Goal: Information Seeking & Learning: Compare options

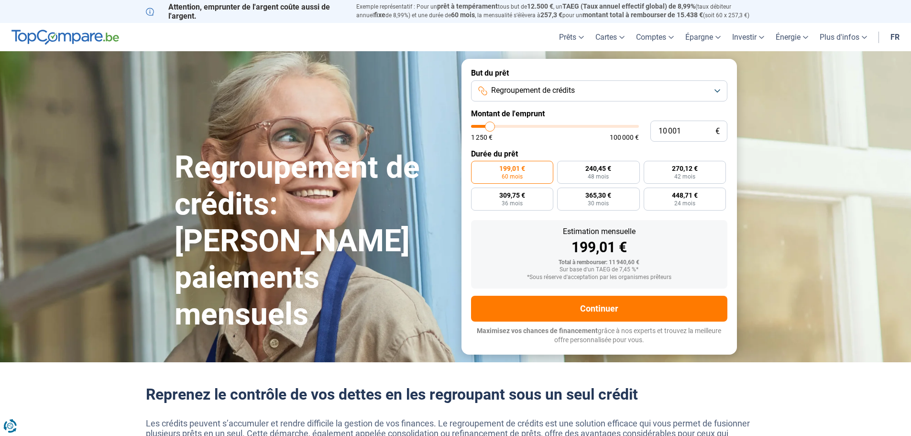
click at [620, 93] on button "Regroupement de crédits" at bounding box center [599, 90] width 256 height 21
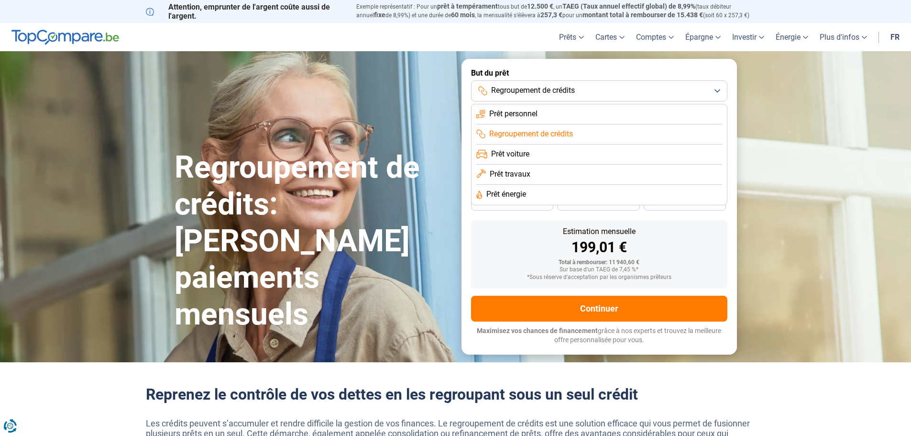
click at [504, 116] on span "Prêt personnel" at bounding box center [513, 114] width 48 height 11
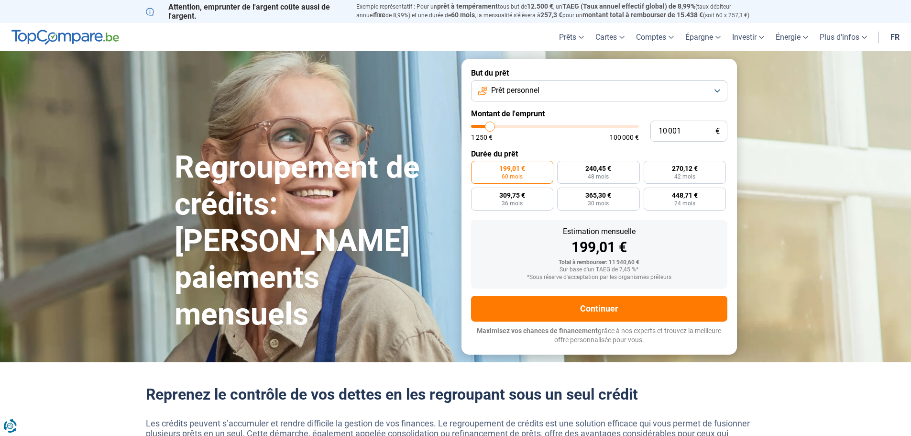
click at [525, 92] on span "Prêt personnel" at bounding box center [515, 90] width 48 height 11
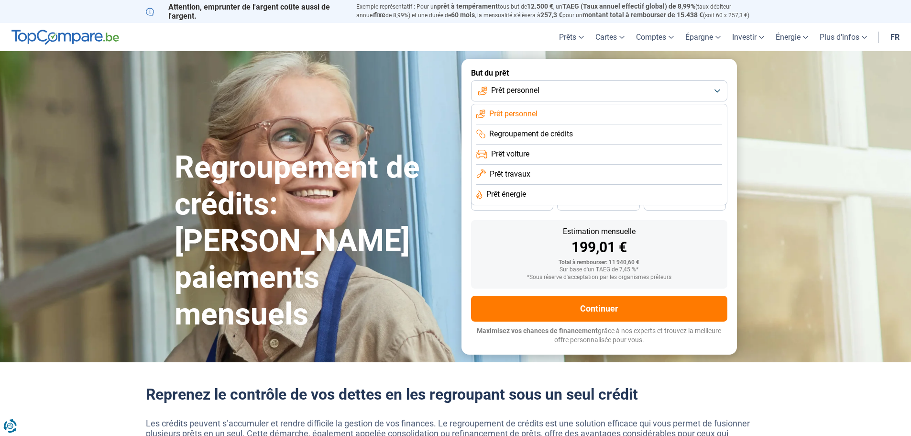
click at [496, 174] on span "Prêt travaux" at bounding box center [510, 174] width 41 height 11
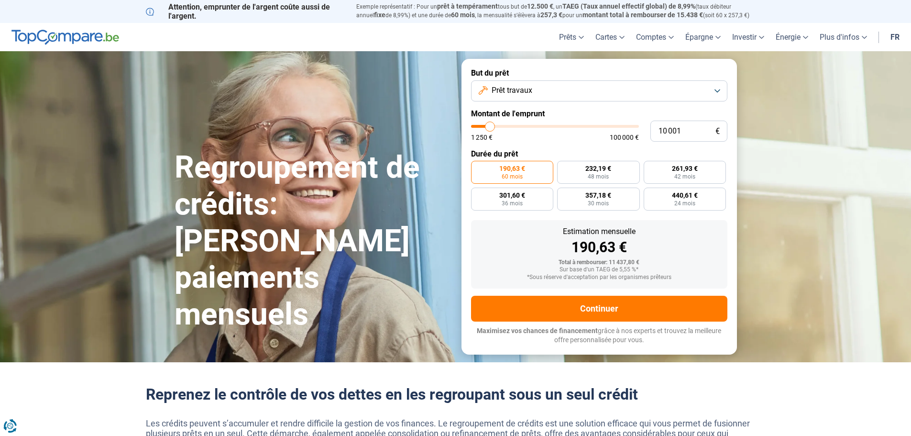
click at [641, 272] on div "Sur base d'un TAEG de 5,55 %*" at bounding box center [599, 269] width 241 height 7
click at [510, 89] on span "Prêt travaux" at bounding box center [512, 90] width 41 height 11
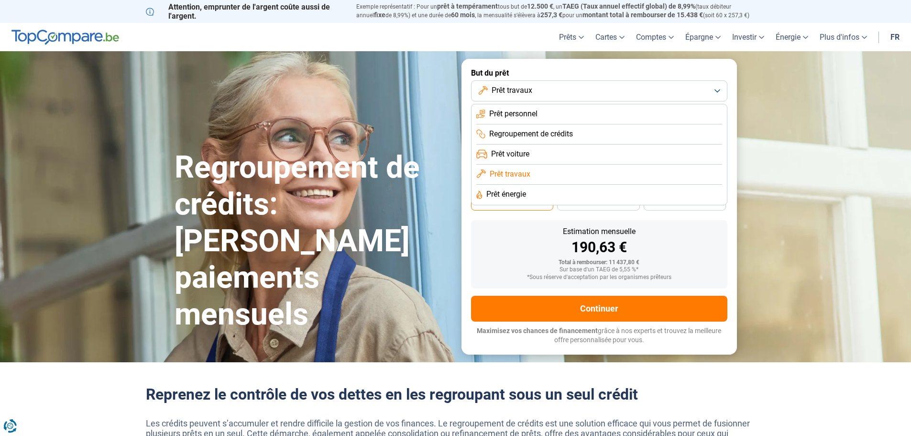
click at [515, 191] on span "Prêt énergie" at bounding box center [507, 194] width 40 height 11
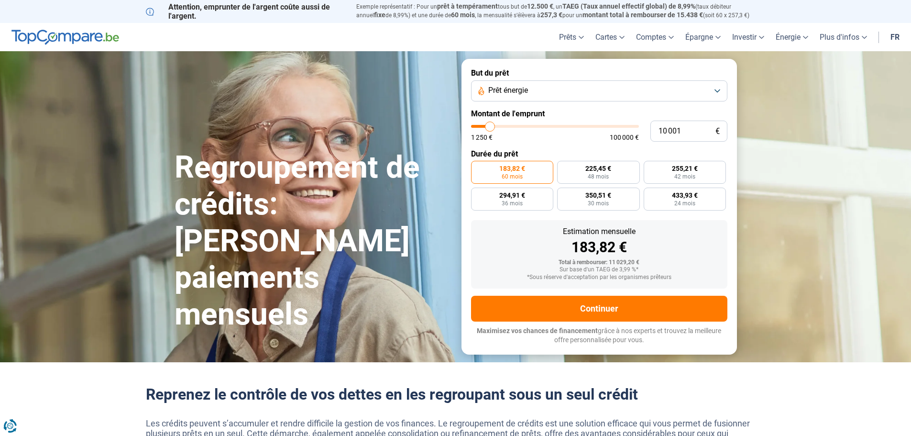
click at [519, 94] on span "Prêt énergie" at bounding box center [508, 90] width 40 height 11
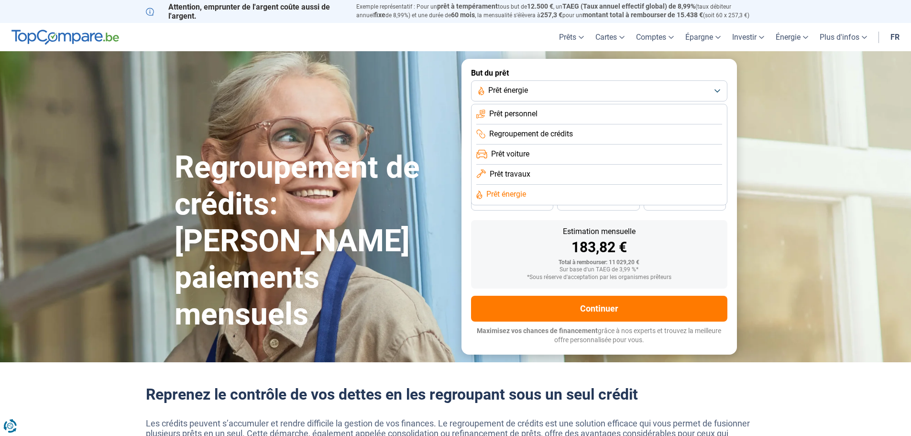
click at [523, 152] on span "Prêt voiture" at bounding box center [510, 154] width 38 height 11
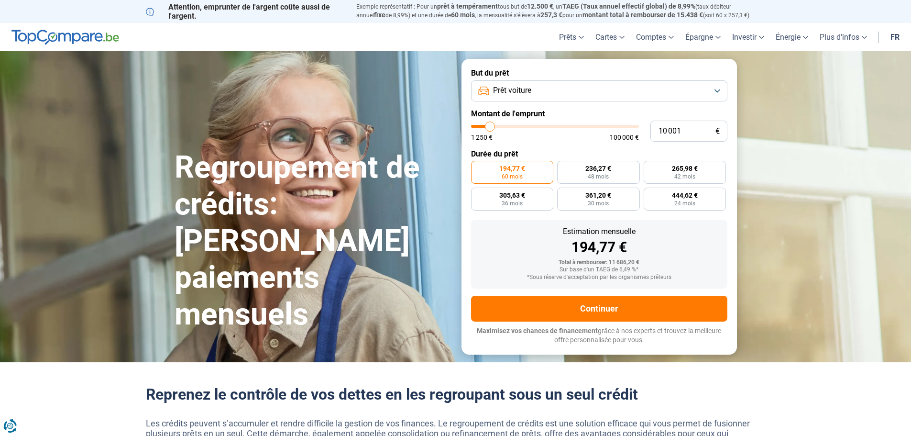
click at [510, 91] on span "Prêt voiture" at bounding box center [512, 90] width 38 height 11
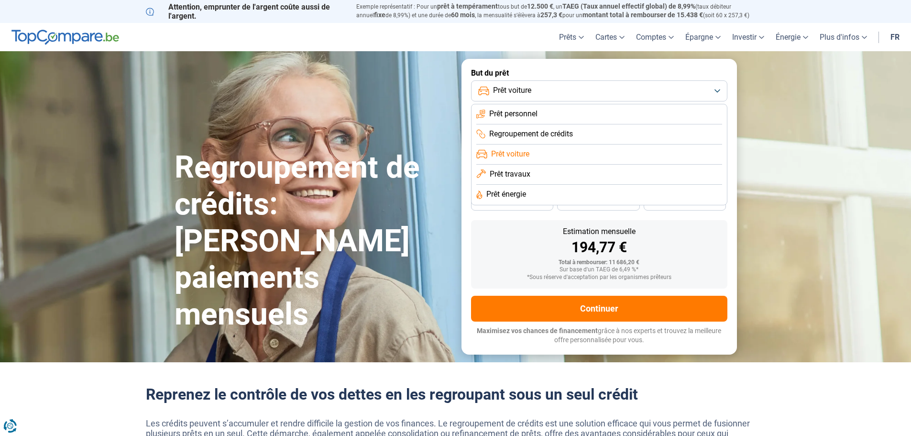
click at [559, 133] on span "Regroupement de crédits" at bounding box center [531, 134] width 84 height 11
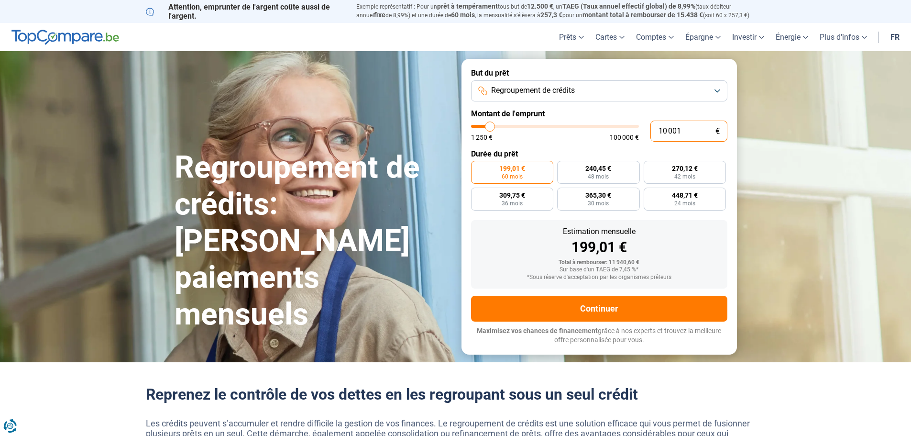
click at [705, 133] on input "10 001" at bounding box center [689, 131] width 77 height 21
type input "10 250"
type input "10250"
type input "10 500"
type input "10500"
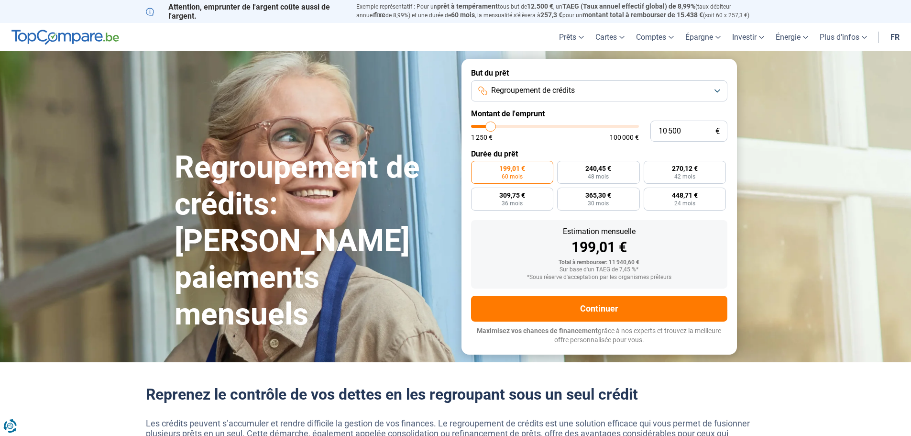
type input "11 000"
type input "11000"
type input "11 250"
type input "11250"
type input "11 750"
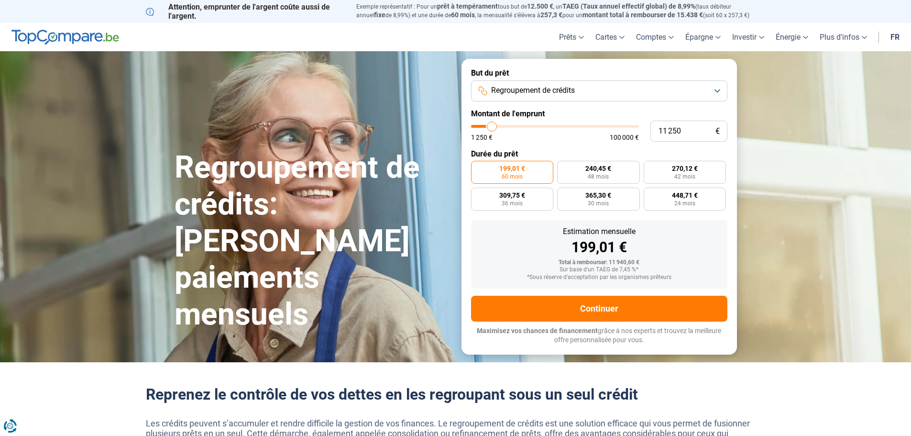
type input "11750"
type input "12 000"
type input "12000"
type input "12 500"
type input "12500"
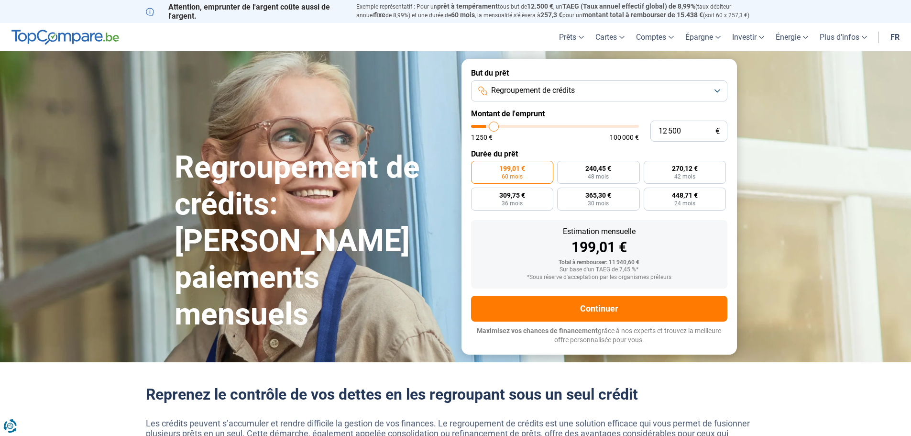
type input "12 750"
type input "12750"
type input "13 250"
type input "13250"
type input "14 000"
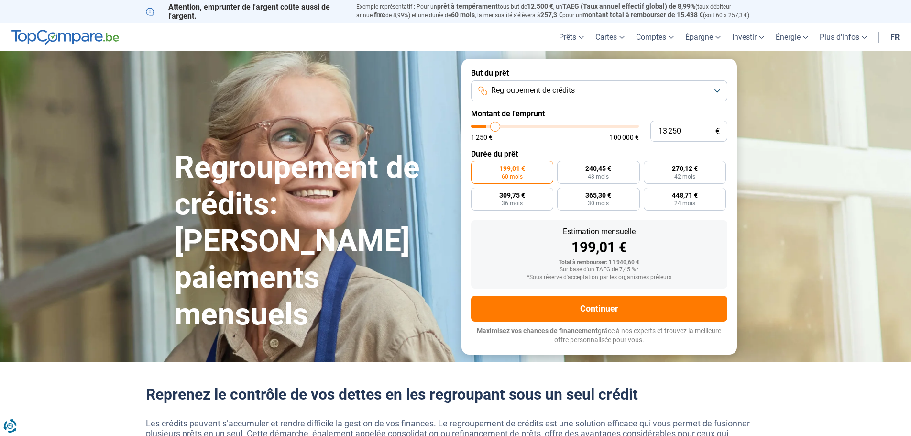
type input "14000"
type input "14 500"
type input "14500"
type input "15 000"
type input "15000"
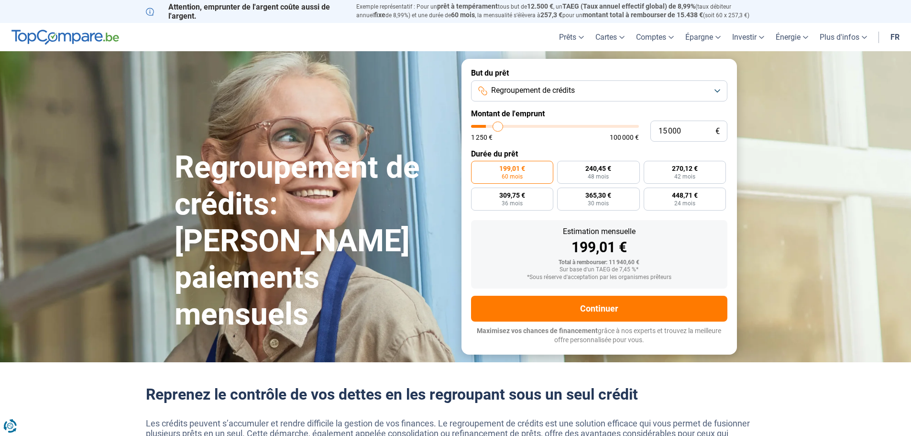
type input "15 750"
type input "15750"
type input "16 500"
type input "16500"
type input "17 250"
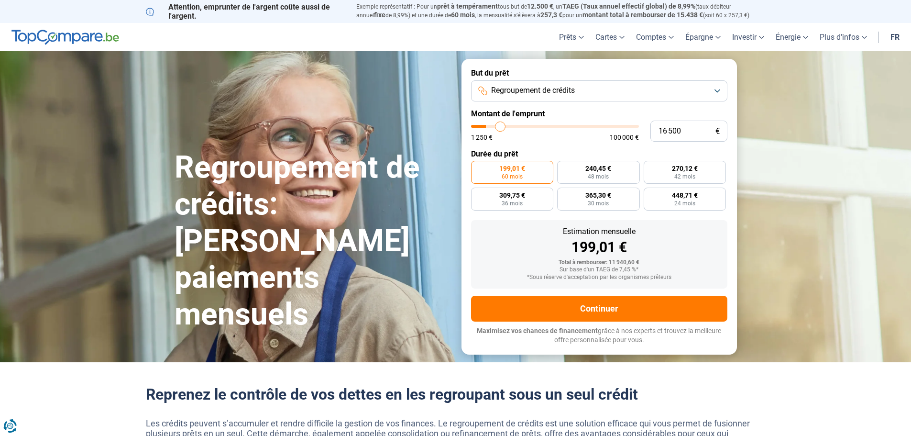
type input "17250"
type input "18 000"
type input "18000"
type input "19 000"
type input "19000"
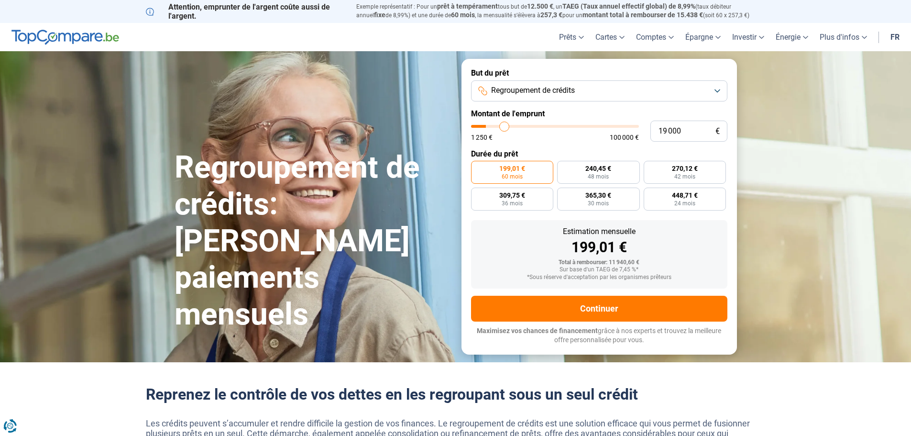
type input "20 250"
type input "20250"
type input "21 500"
type input "21500"
type input "22 000"
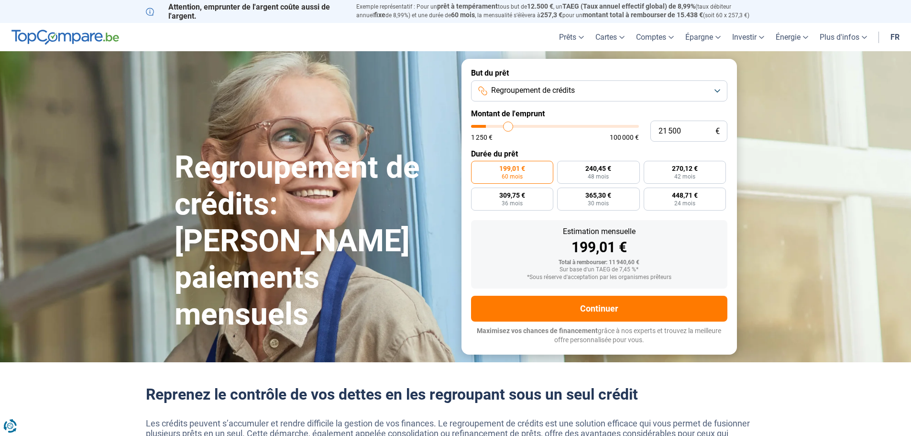
type input "22000"
type input "23 250"
type input "23250"
type input "24 250"
type input "24250"
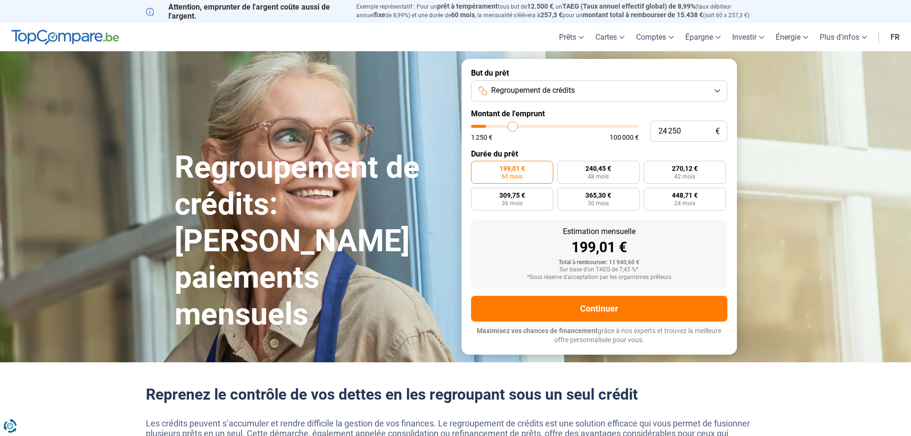
type input "25 000"
type input "25000"
type input "26 000"
type input "26000"
type input "27 250"
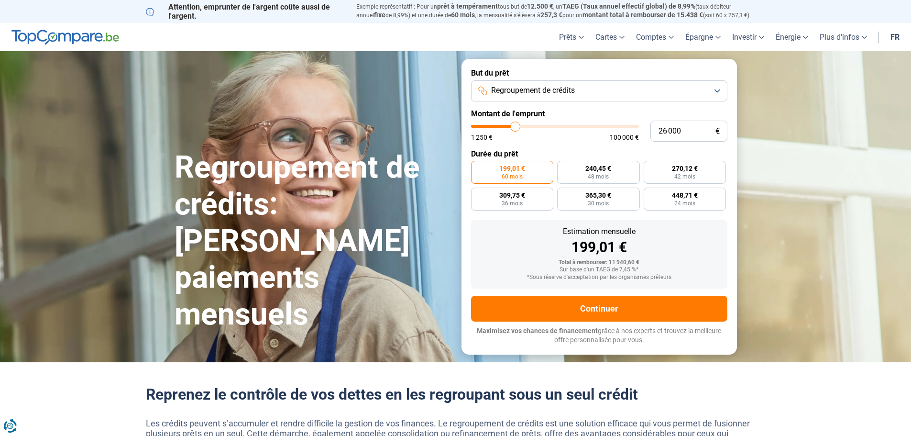
type input "27250"
type input "27 750"
type input "27750"
type input "28 750"
type input "28750"
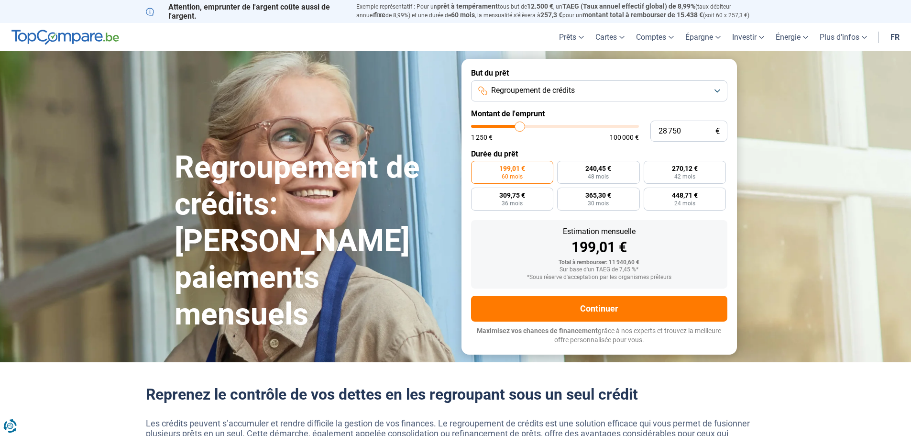
type input "29 750"
type input "29750"
type input "30 750"
type input "30750"
type input "31 750"
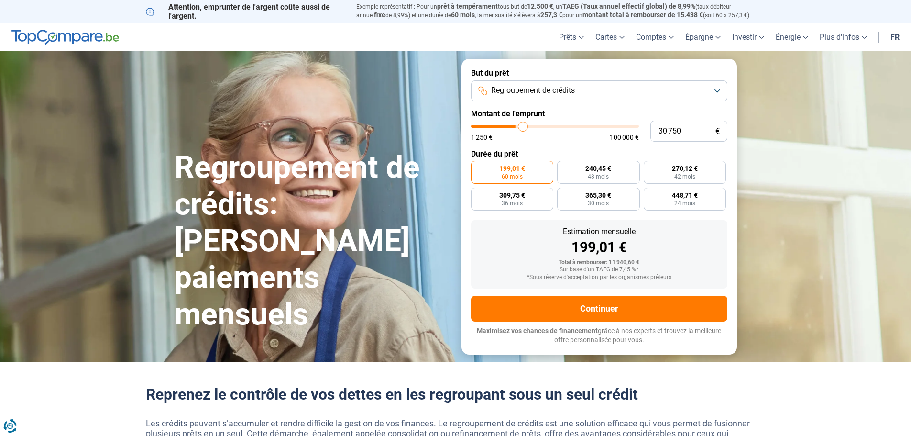
type input "31750"
type input "32 750"
type input "32750"
type input "33 750"
type input "33750"
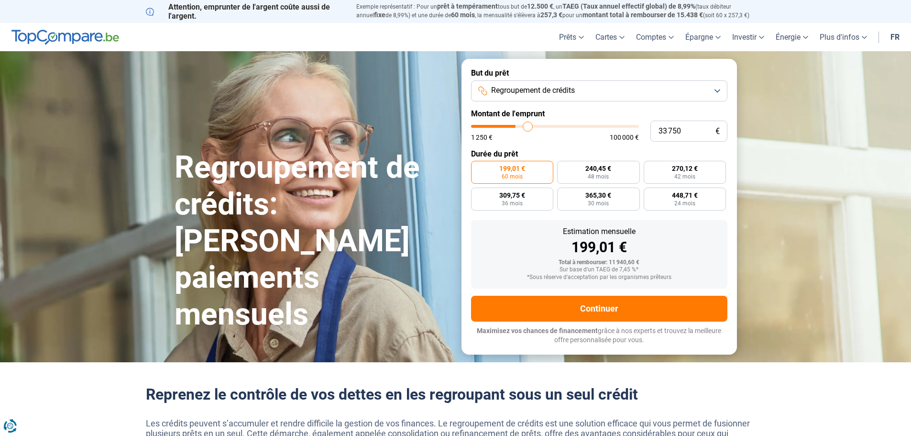
type input "34 750"
type input "34750"
type input "35 750"
type input "35750"
type input "36 750"
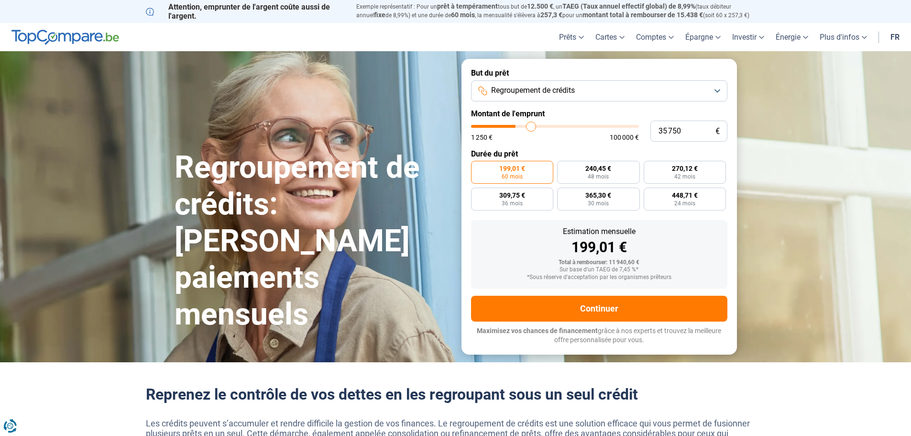
type input "36750"
type input "38 250"
type input "38250"
type input "39 500"
type input "39500"
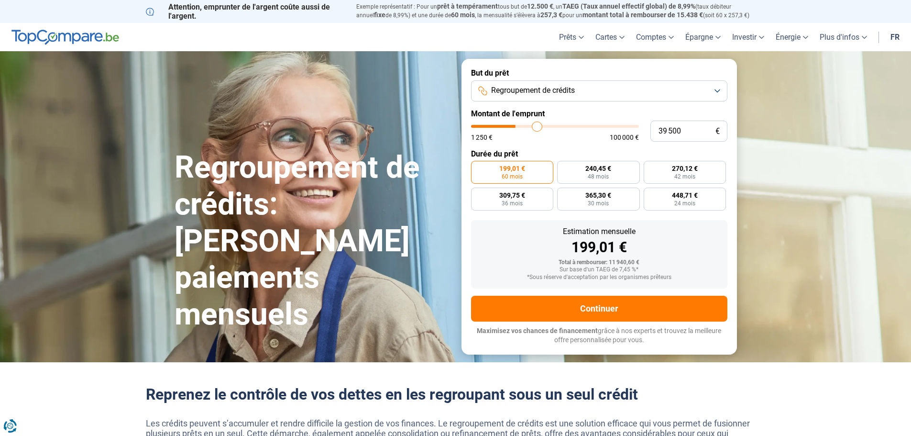
type input "40 750"
type input "40750"
type input "42 000"
type input "42000"
type input "43 500"
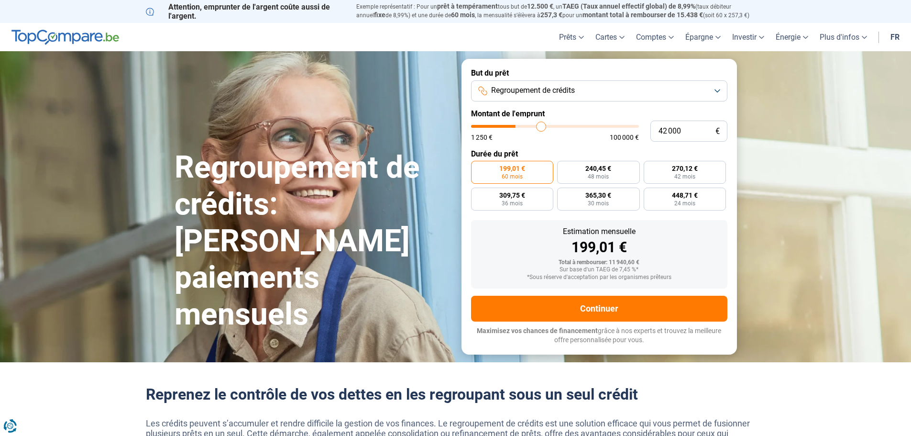
type input "43500"
type input "45 000"
type input "45000"
type input "46 000"
type input "46000"
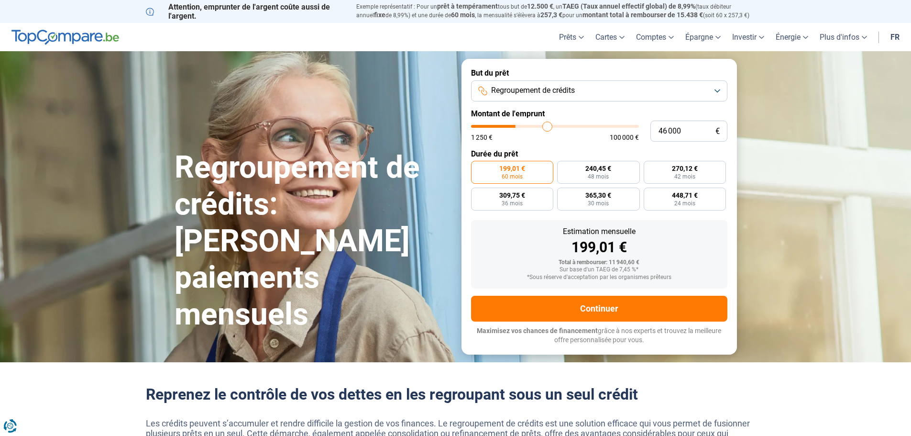
type input "48 000"
type input "48000"
type input "48 750"
type input "48750"
type input "50 000"
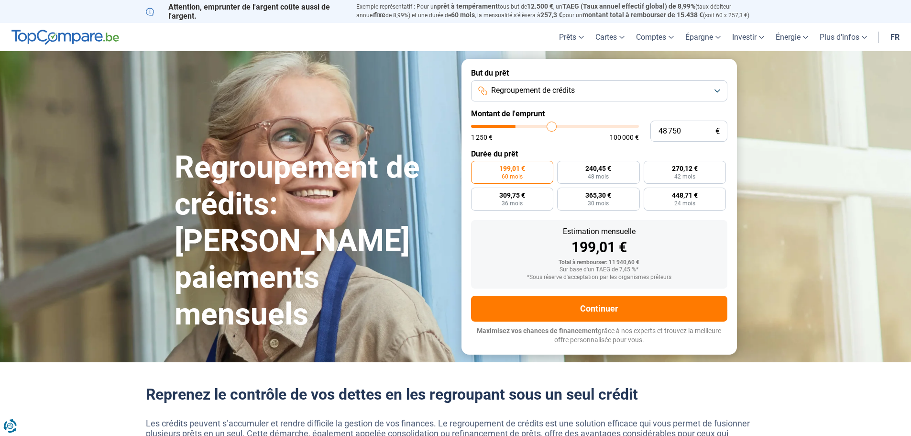
type input "50000"
type input "51 250"
type input "51250"
type input "52 000"
type input "52000"
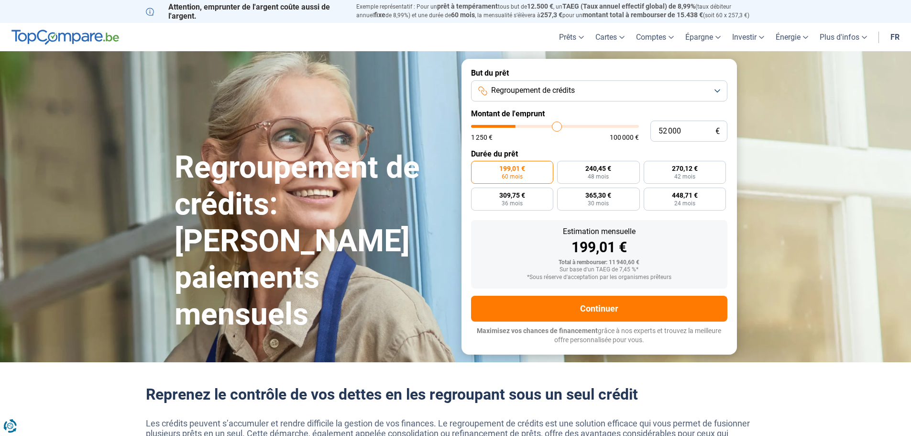
type input "53 500"
type input "53500"
type input "54 250"
type input "54250"
type input "55 500"
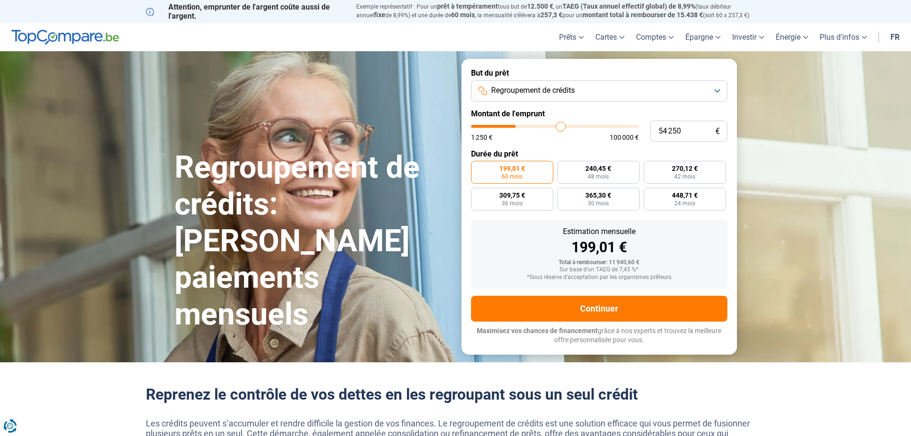
type input "55500"
type input "56 250"
type input "56250"
type input "57 250"
type input "57250"
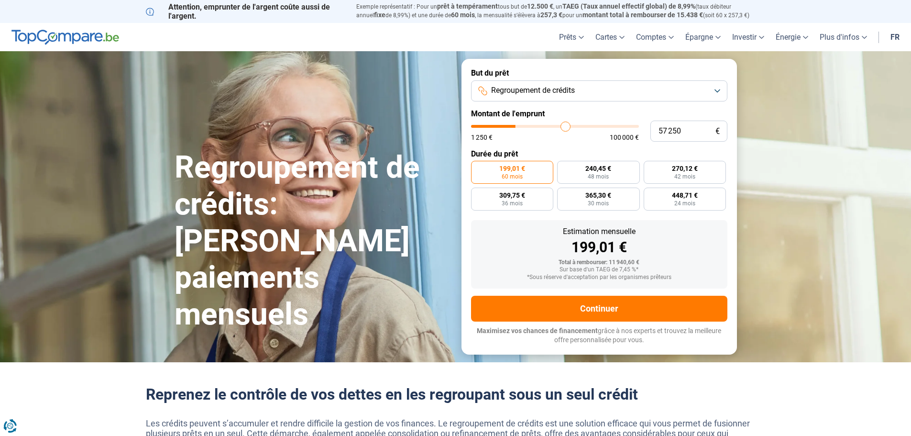
type input "57 750"
type input "57750"
type input "58 500"
type input "58500"
type input "59 000"
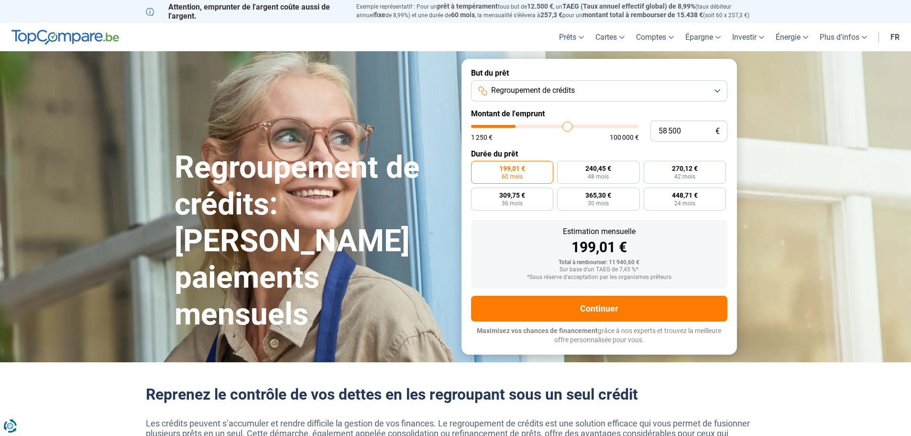
type input "59000"
type input "59 250"
type input "59250"
type input "60 000"
type input "60000"
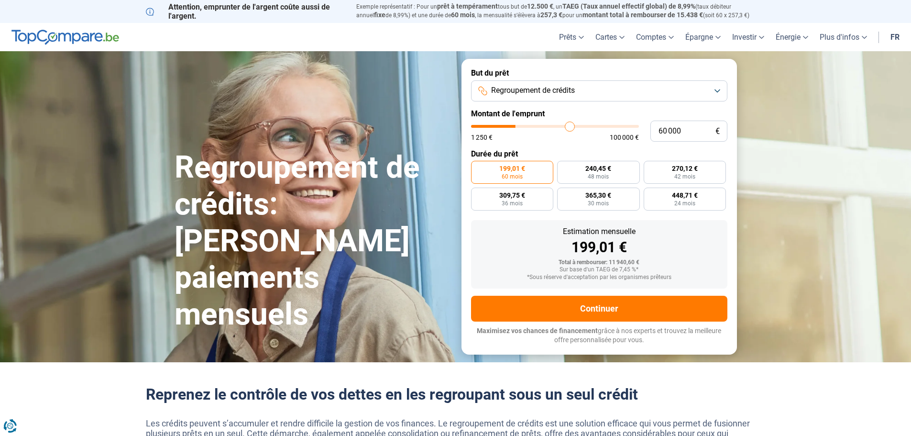
type input "60 500"
type input "60500"
type input "61 000"
type input "61000"
type input "61 500"
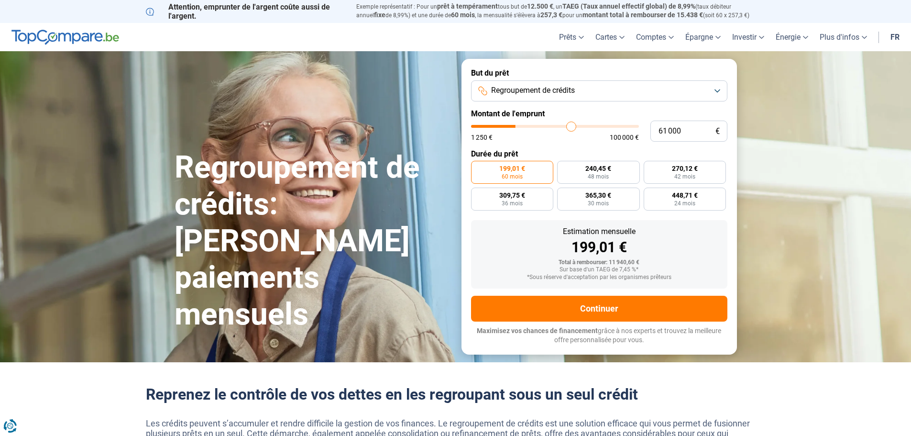
type input "61500"
type input "61 750"
type input "61750"
type input "62 000"
type input "62000"
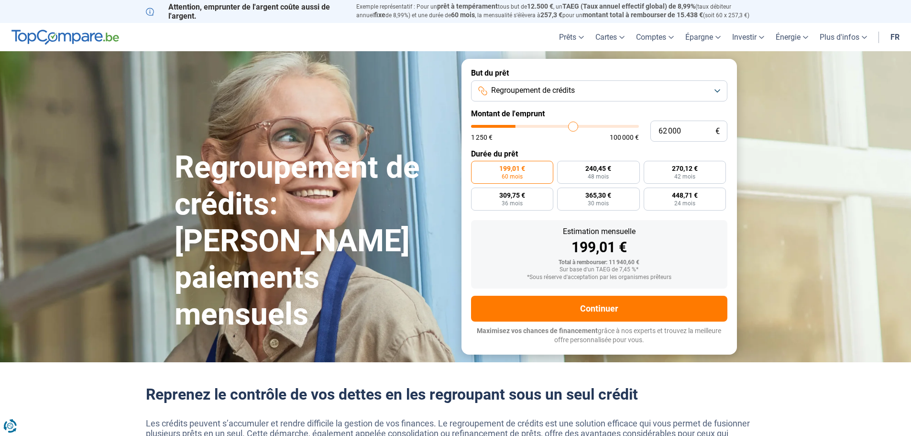
type input "62 250"
type input "62250"
type input "62 500"
type input "62500"
type input "63 000"
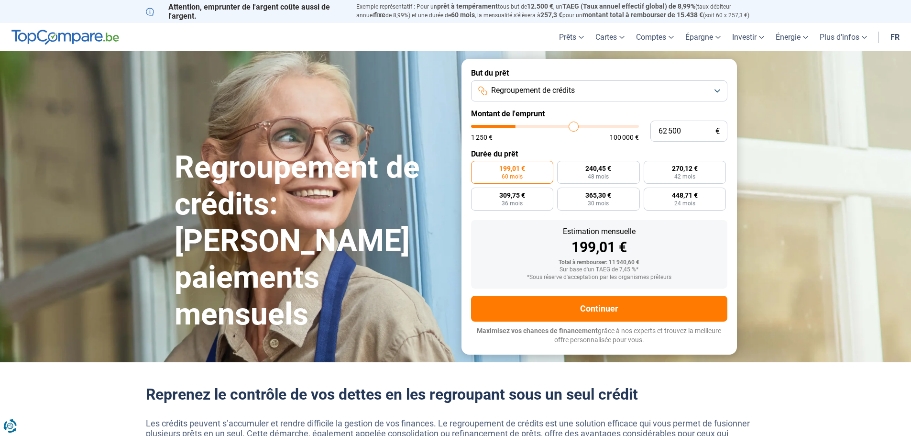
type input "63000"
type input "63 500"
type input "63500"
type input "63 750"
type input "63750"
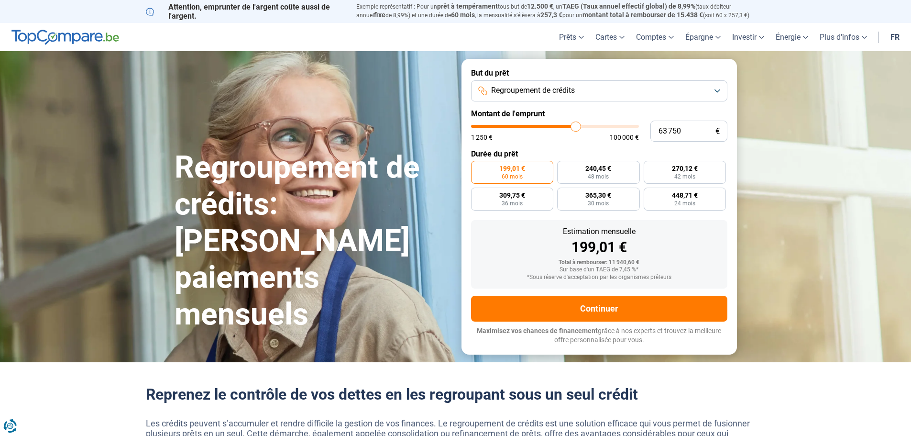
type input "64 250"
type input "64250"
type input "64 750"
type input "64750"
type input "65 000"
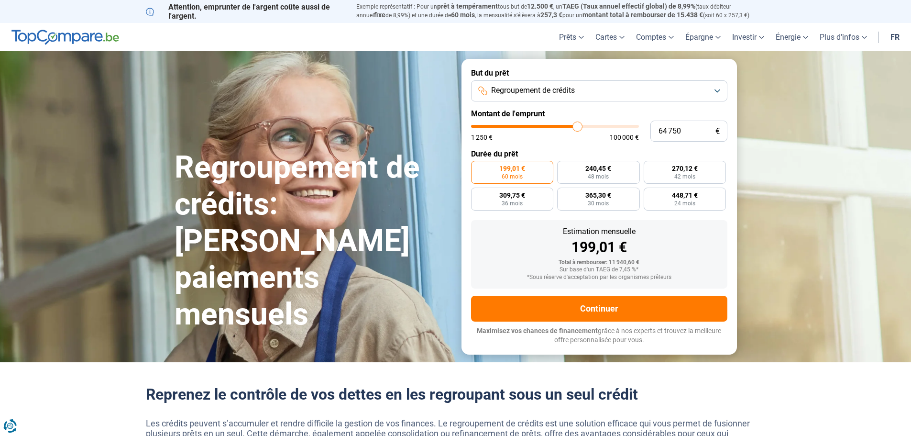
type input "65000"
type input "65 250"
type input "65250"
type input "66 000"
type input "66000"
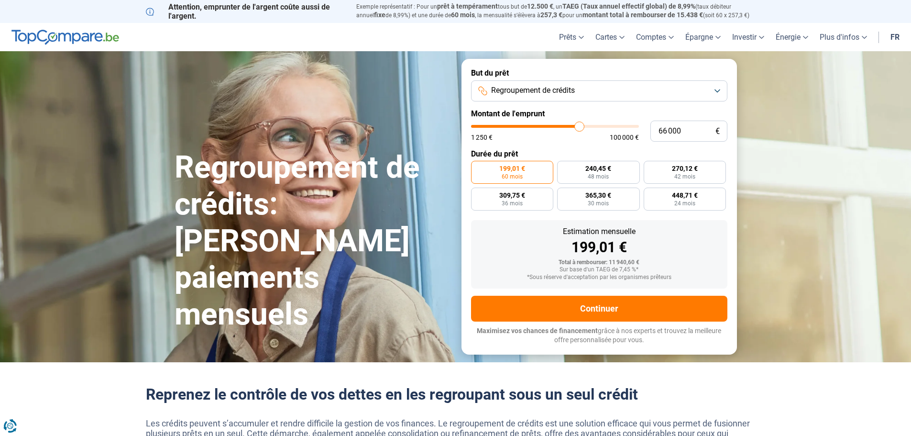
type input "66 250"
type input "66250"
type input "66 500"
type input "66500"
type input "67 250"
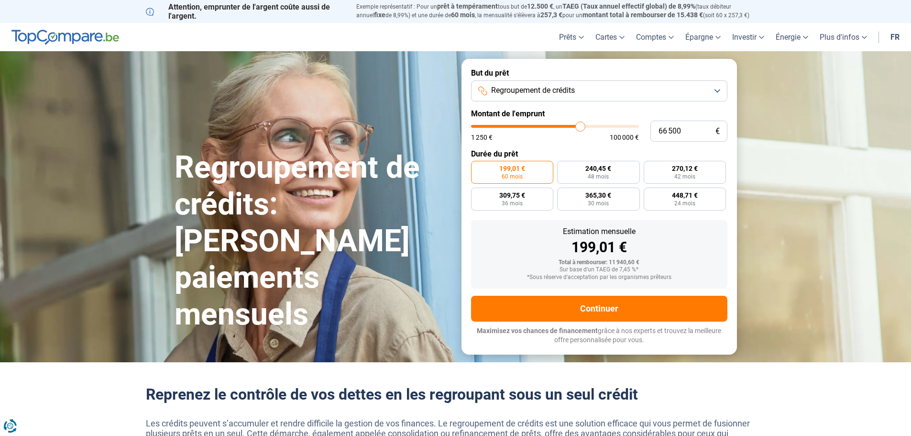
type input "67250"
type input "67 500"
type input "67500"
type input "67 750"
type input "67750"
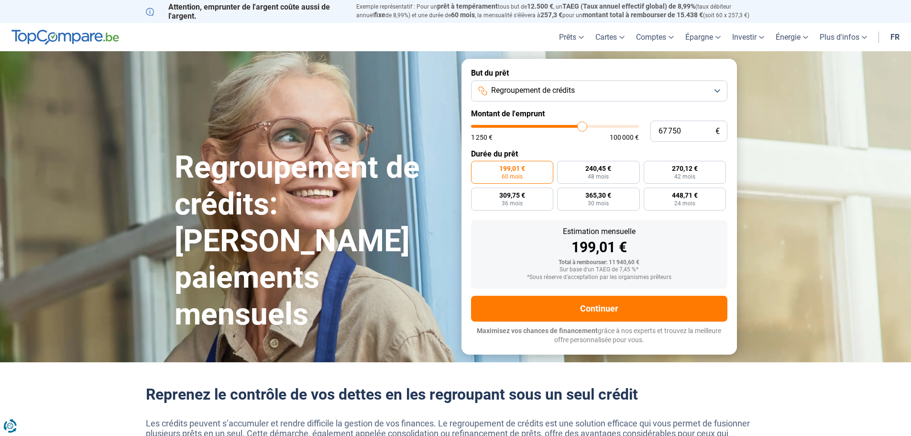
type input "68 000"
type input "68000"
type input "68 250"
type input "68250"
type input "68 750"
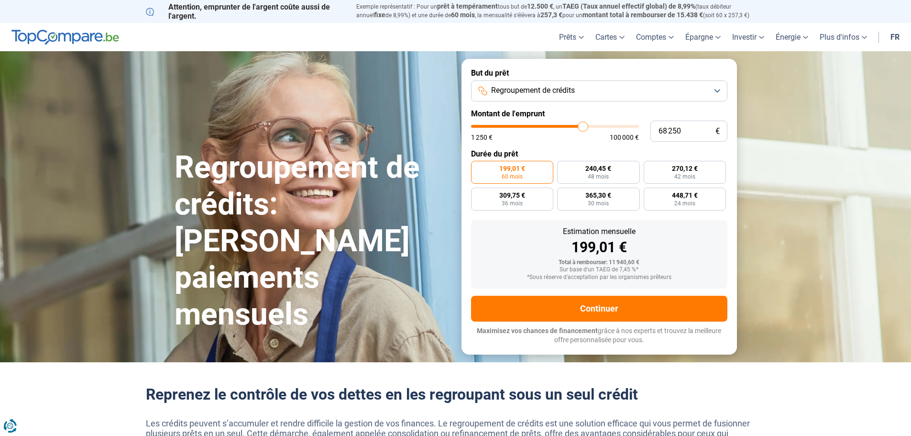
type input "68750"
type input "69 000"
type input "69000"
type input "69 250"
type input "69250"
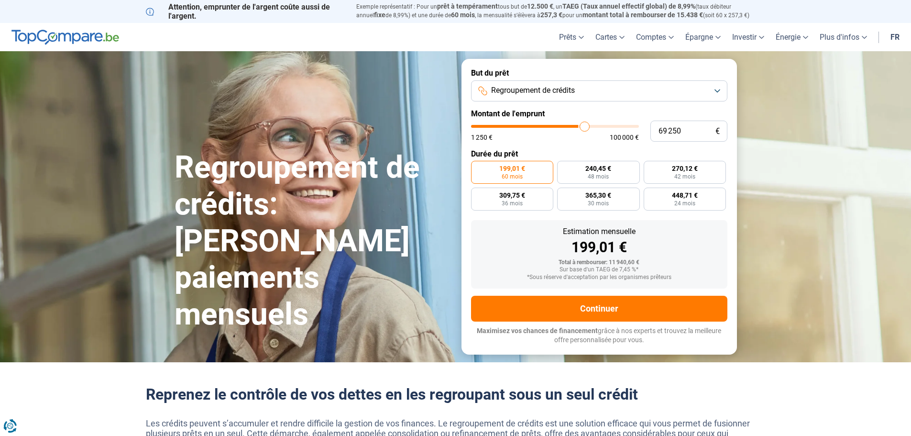
type input "69 500"
type input "69500"
type input "69 750"
type input "69750"
type input "70 250"
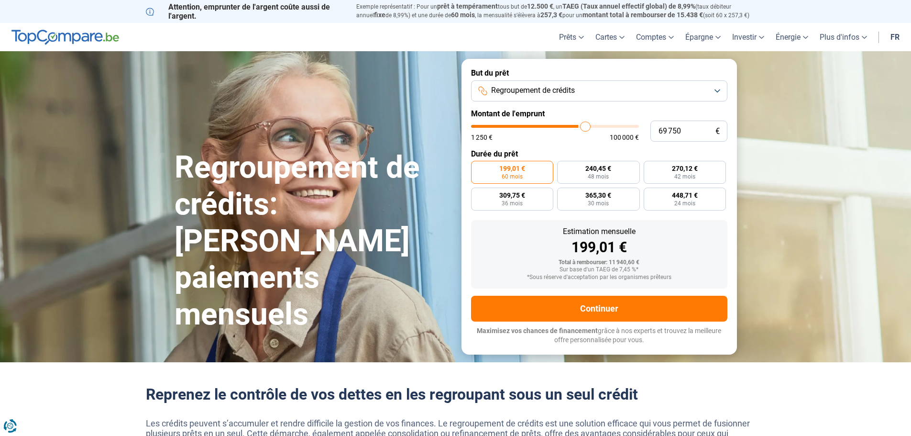
type input "70250"
type input "70 500"
type input "70500"
type input "71 000"
type input "71000"
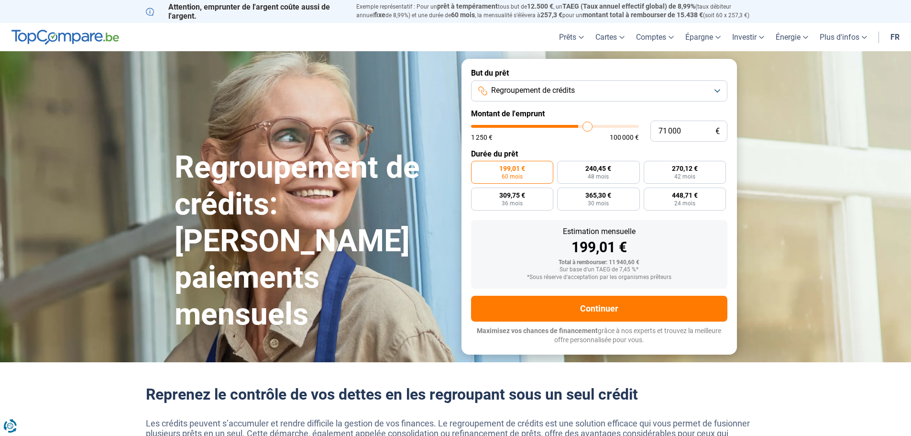
type input "71 250"
type input "71250"
type input "71 750"
type input "71750"
type input "72 250"
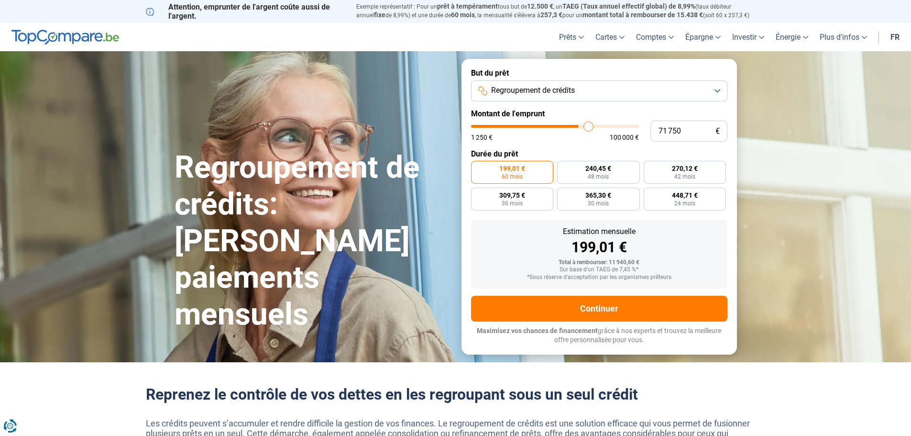
type input "72250"
type input "72 500"
type input "72500"
type input "72 750"
type input "72750"
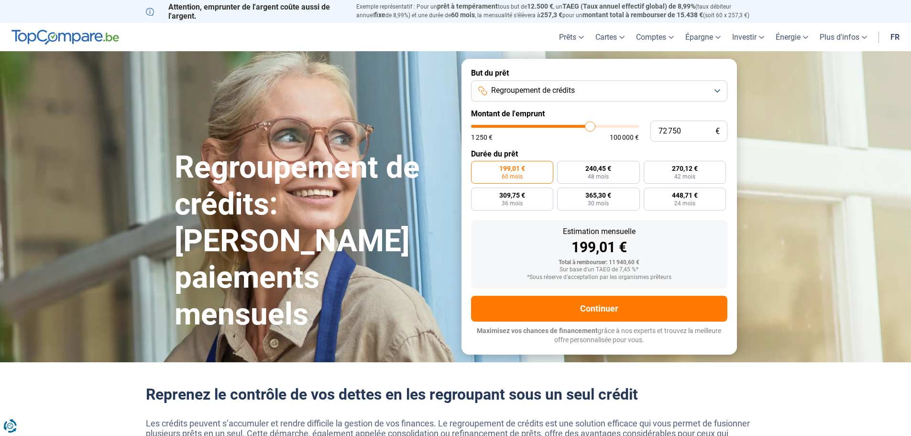
type input "73 250"
type input "73250"
type input "73 500"
type input "73500"
type input "73 750"
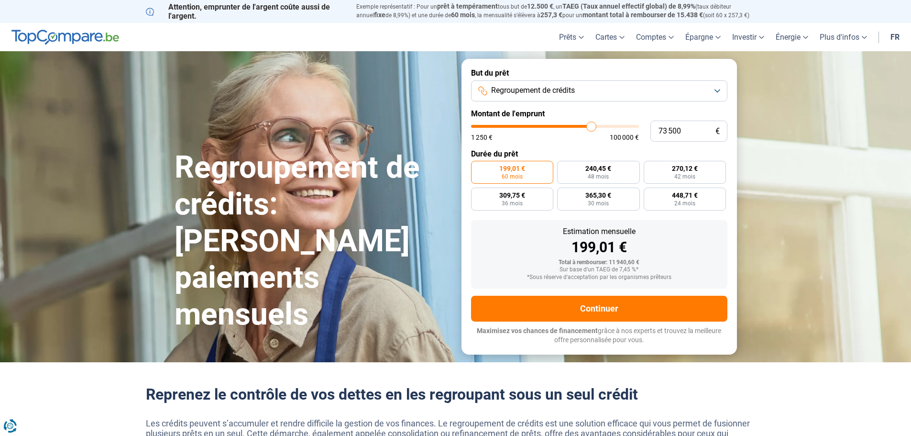
type input "73750"
type input "74 000"
type input "74000"
type input "74 250"
type input "74250"
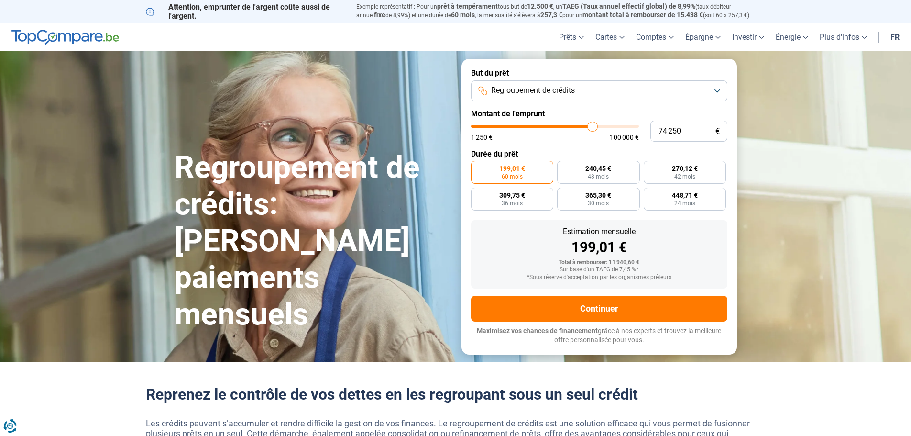
type input "74 750"
type input "74750"
type input "75 000"
type input "75000"
type input "75 250"
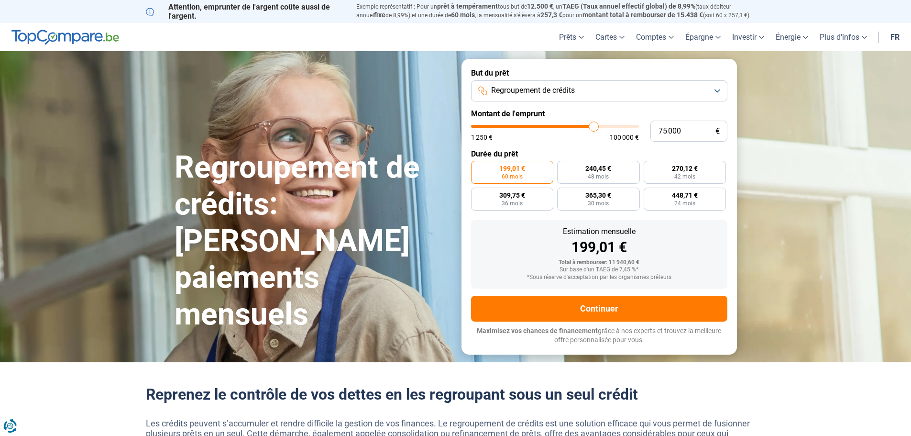
type input "75250"
drag, startPoint x: 509, startPoint y: 130, endPoint x: 612, endPoint y: 144, distance: 104.2
click at [612, 128] on input "range" at bounding box center [555, 126] width 168 height 3
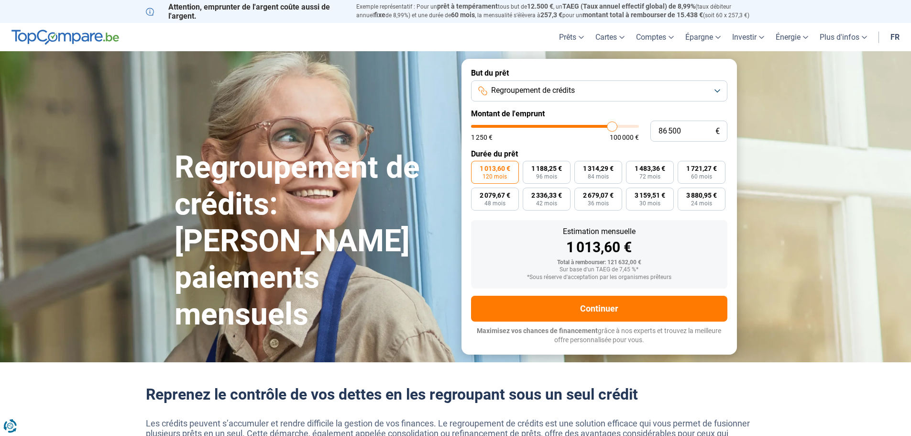
click at [517, 86] on span "Regroupement de crédits" at bounding box center [533, 90] width 84 height 11
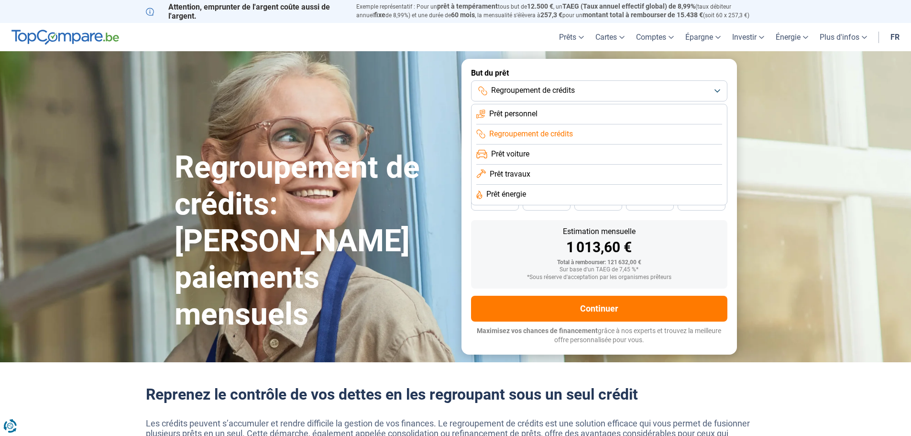
click at [507, 191] on span "Prêt énergie" at bounding box center [507, 194] width 40 height 11
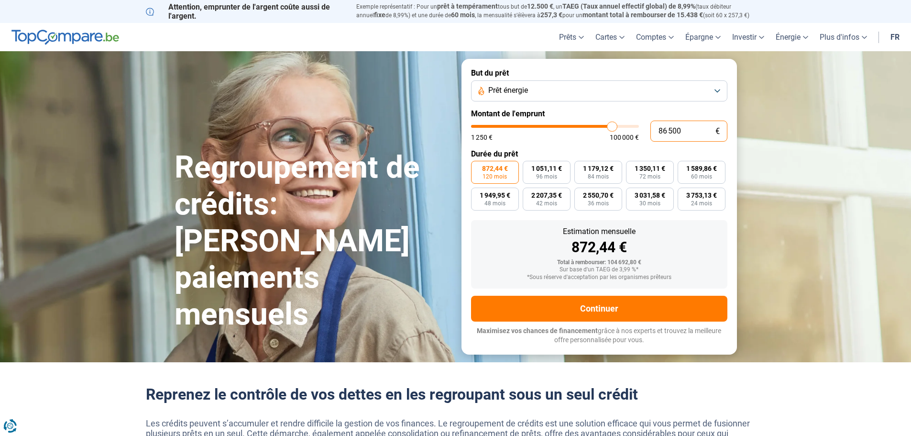
click at [684, 134] on input "86 500" at bounding box center [689, 131] width 77 height 21
drag, startPoint x: 610, startPoint y: 121, endPoint x: 620, endPoint y: 127, distance: 12.5
click at [620, 127] on div "86 500 € 1 250 € 100 000 €" at bounding box center [599, 131] width 256 height 21
drag, startPoint x: 615, startPoint y: 129, endPoint x: 655, endPoint y: 132, distance: 40.8
click at [639, 128] on input "range" at bounding box center [555, 126] width 168 height 3
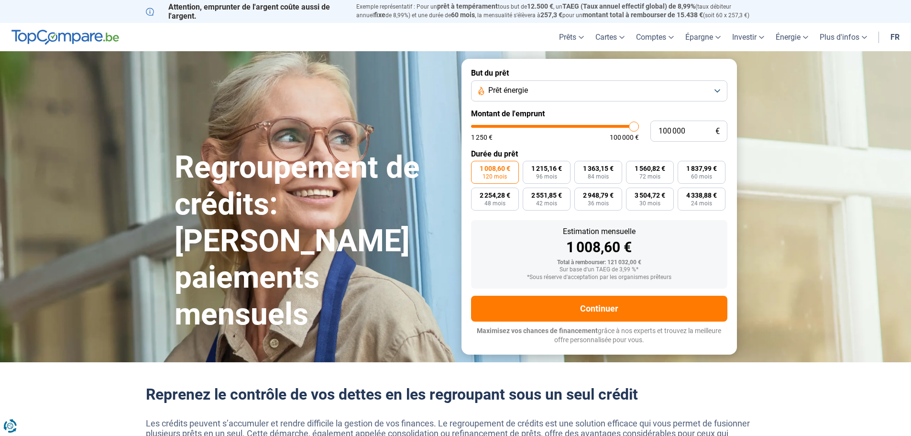
click at [517, 93] on span "Prêt énergie" at bounding box center [508, 90] width 40 height 11
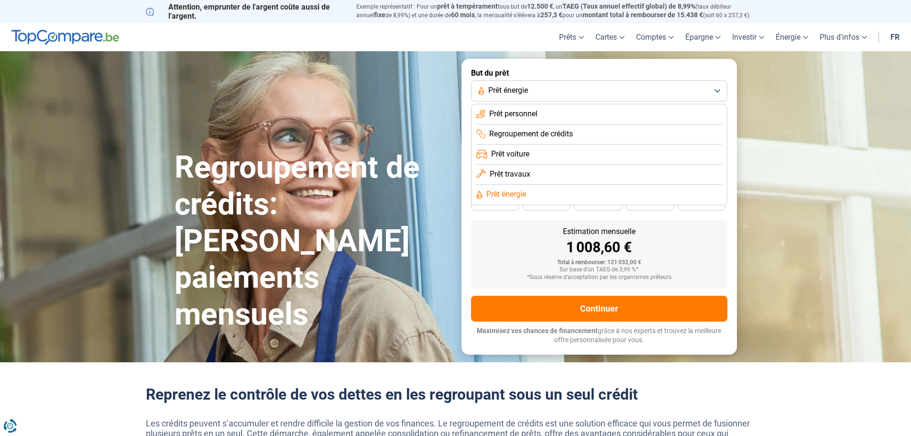
click at [500, 114] on span "Prêt personnel" at bounding box center [513, 114] width 48 height 11
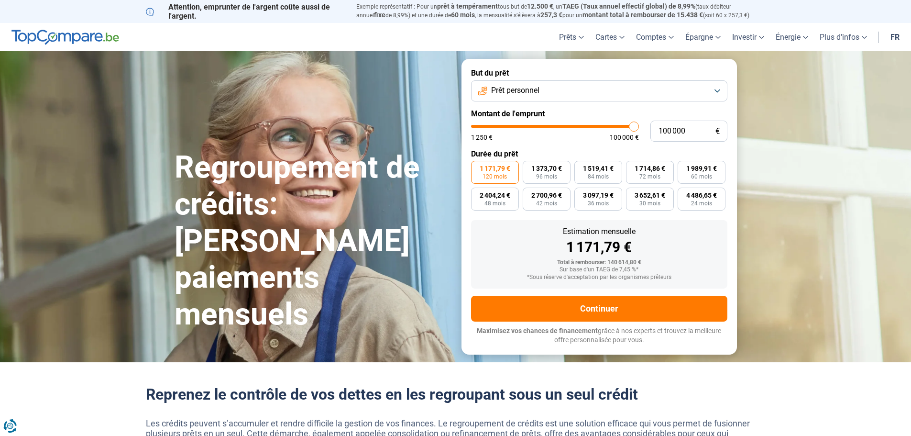
drag, startPoint x: 796, startPoint y: 109, endPoint x: 879, endPoint y: 52, distance: 100.5
click at [800, 107] on section "Regroupement de crédits: Réduisez vos paiements mensuels Regroupement de crédit…" at bounding box center [455, 206] width 911 height 310
